Goal: Find specific page/section: Find specific page/section

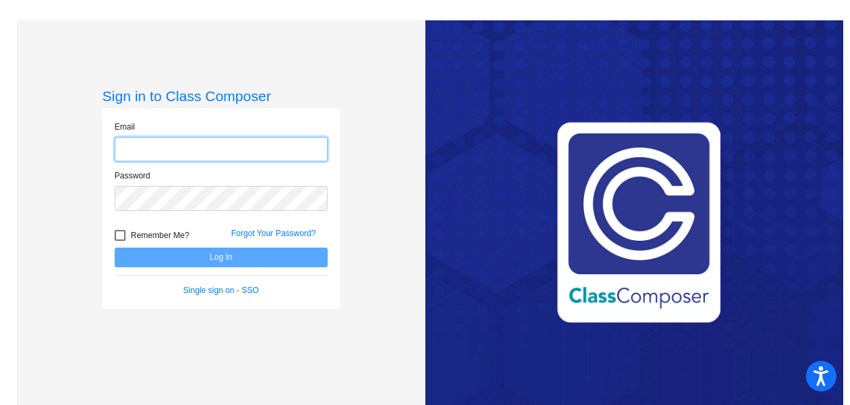
type input "[EMAIL_ADDRESS][DOMAIN_NAME]"
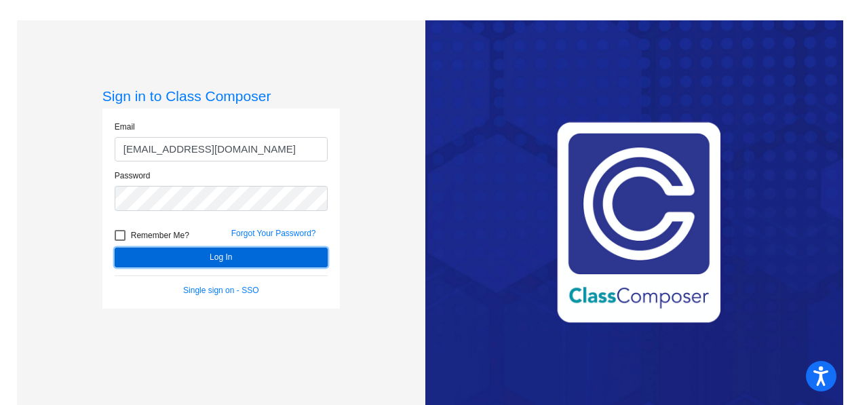
click at [216, 256] on button "Log In" at bounding box center [221, 257] width 213 height 20
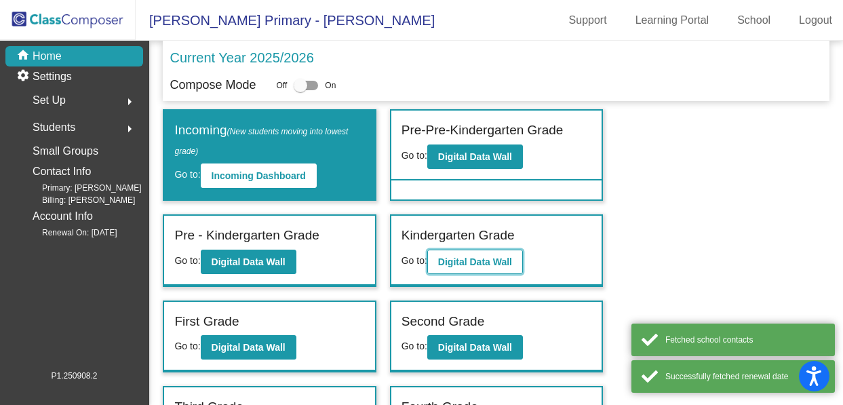
click at [475, 268] on button "Digital Data Wall" at bounding box center [475, 262] width 96 height 24
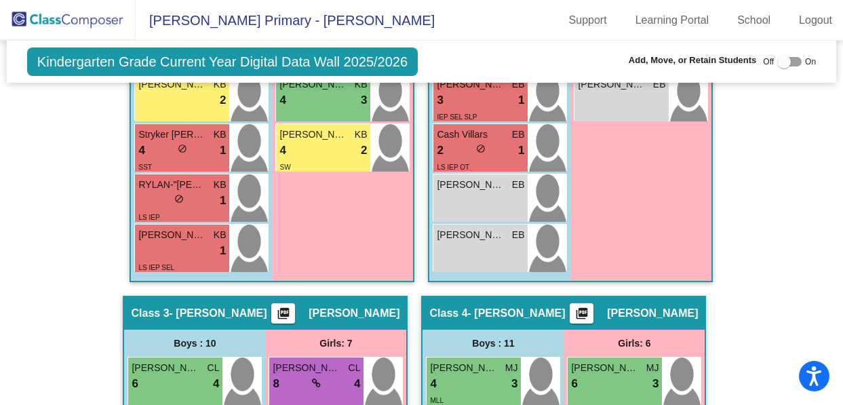
scroll to position [750, 0]
